Goal: Find specific page/section

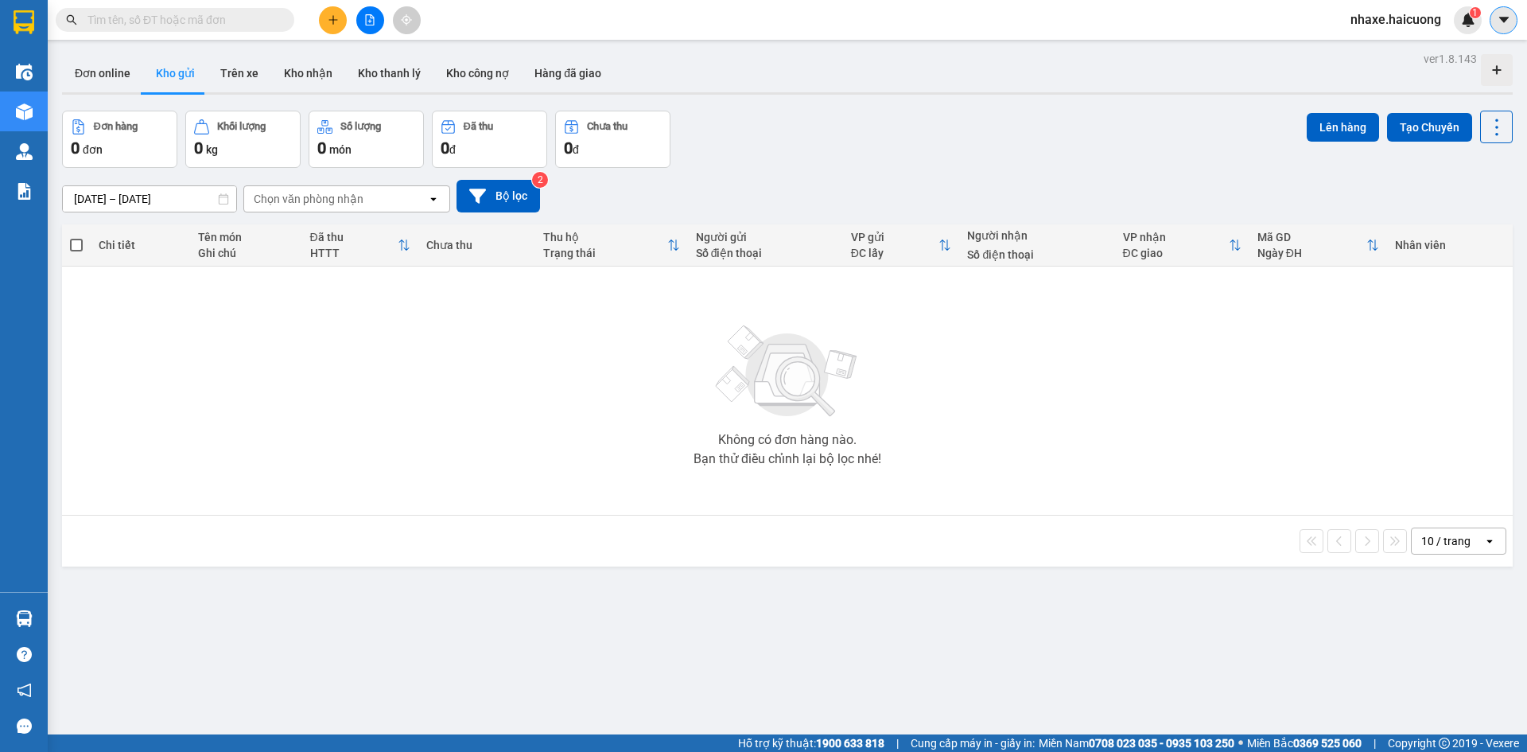
click at [1506, 29] on button at bounding box center [1504, 20] width 28 height 28
